Goal: Check status: Check status

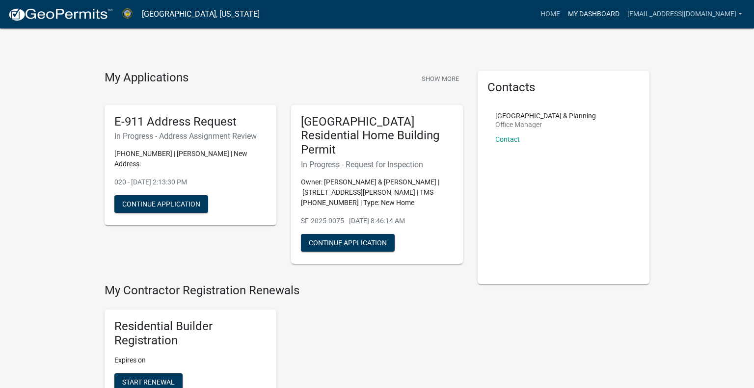
click at [588, 8] on link "My Dashboard" at bounding box center [593, 14] width 59 height 19
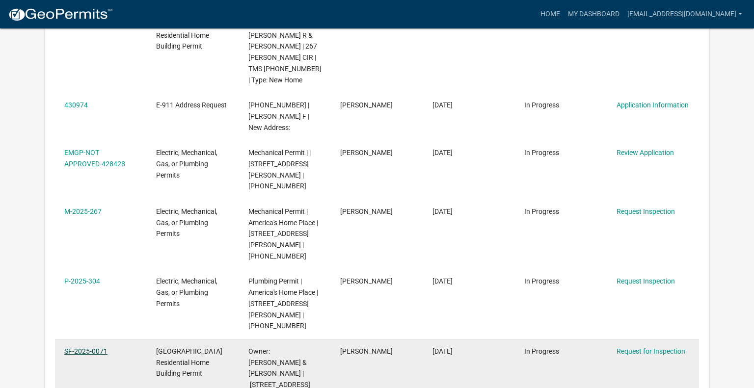
scroll to position [375, 0]
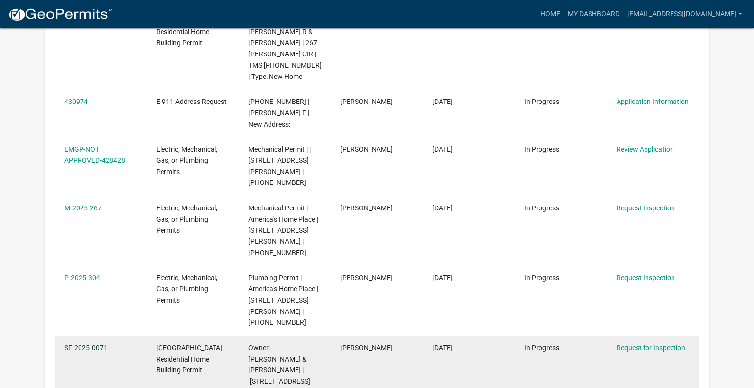
click at [103, 344] on link "SF-2025-0071" at bounding box center [85, 348] width 43 height 8
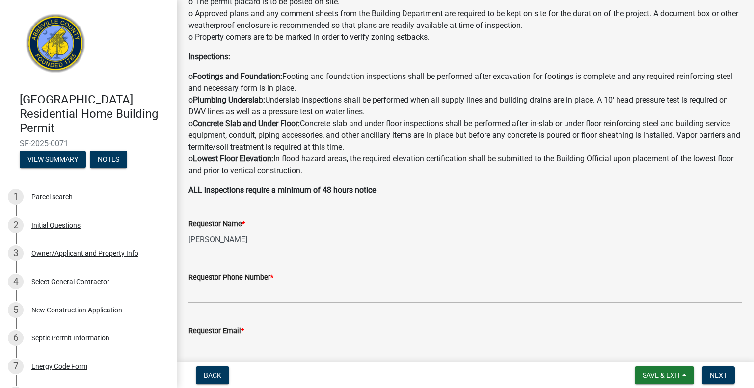
scroll to position [134, 0]
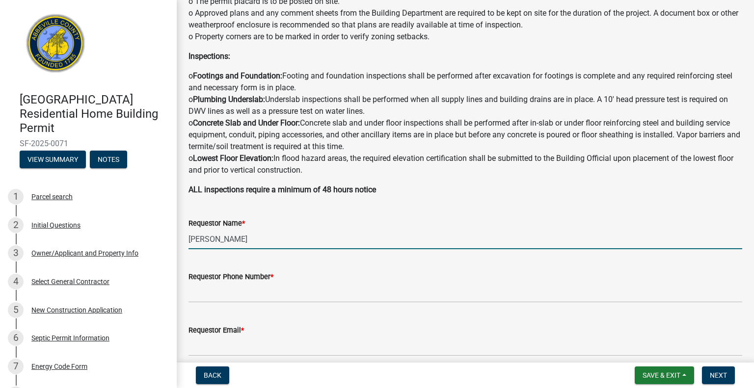
click at [261, 243] on input "[PERSON_NAME]" at bounding box center [464, 239] width 553 height 20
type input "A"
type input "[PERSON_NAME]"
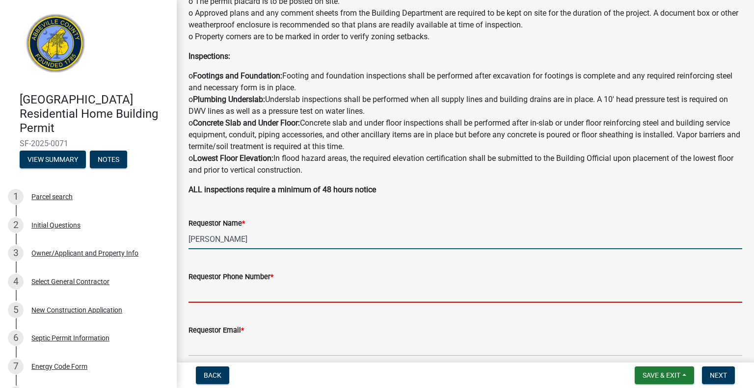
click at [257, 289] on input "Requestor Phone Number *" at bounding box center [464, 293] width 553 height 20
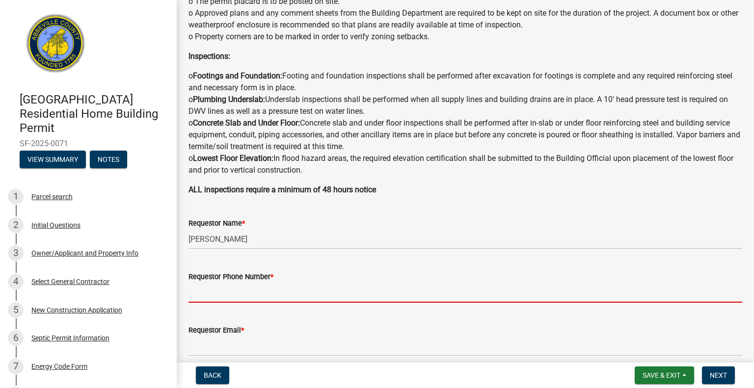
type input "3852309116"
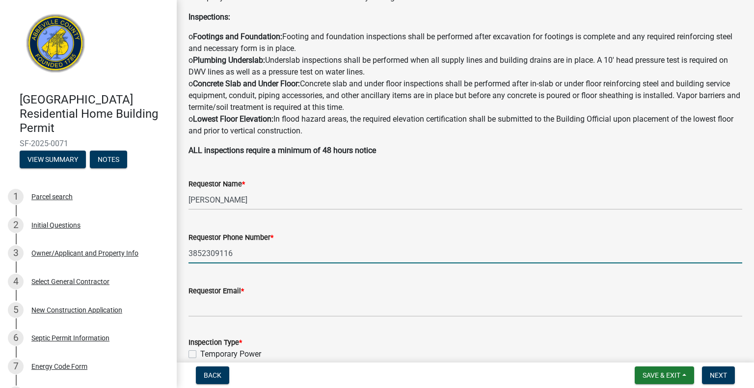
scroll to position [171, 0]
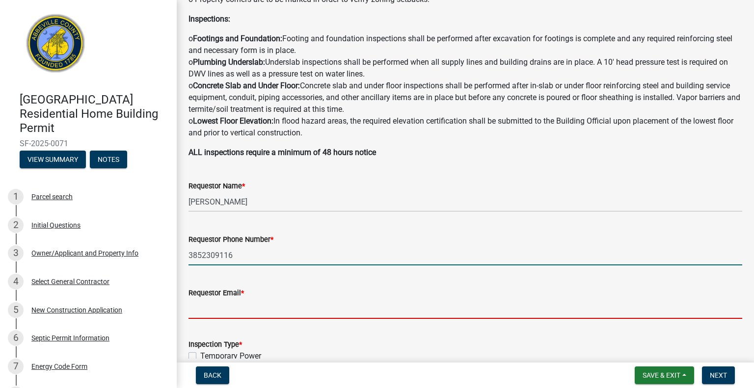
click at [250, 314] on input "Requestor Email *" at bounding box center [464, 309] width 553 height 20
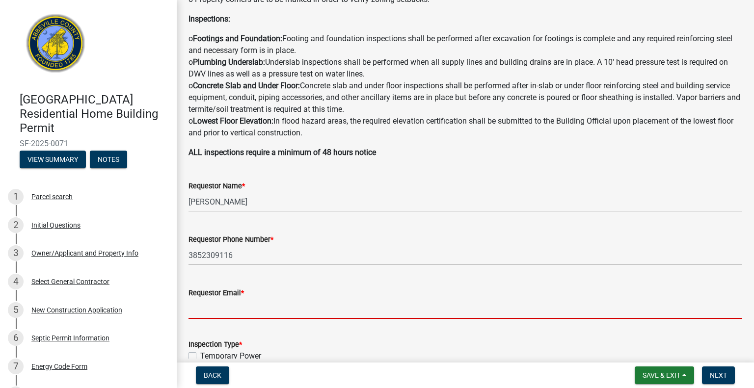
type input "[PERSON_NAME][EMAIL_ADDRESS][PERSON_NAME][DOMAIN_NAME]"
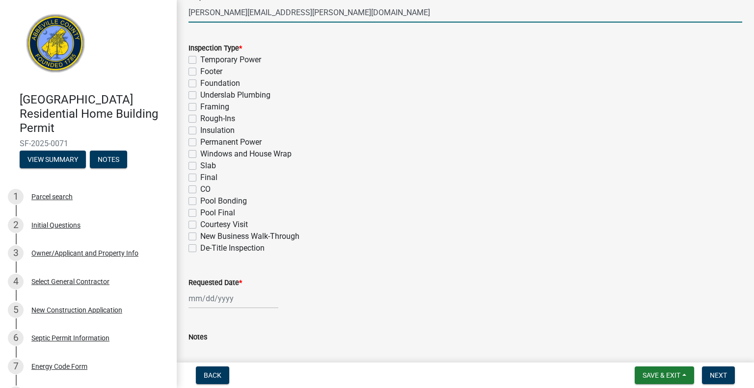
scroll to position [463, 0]
